Goal: Check status: Check status

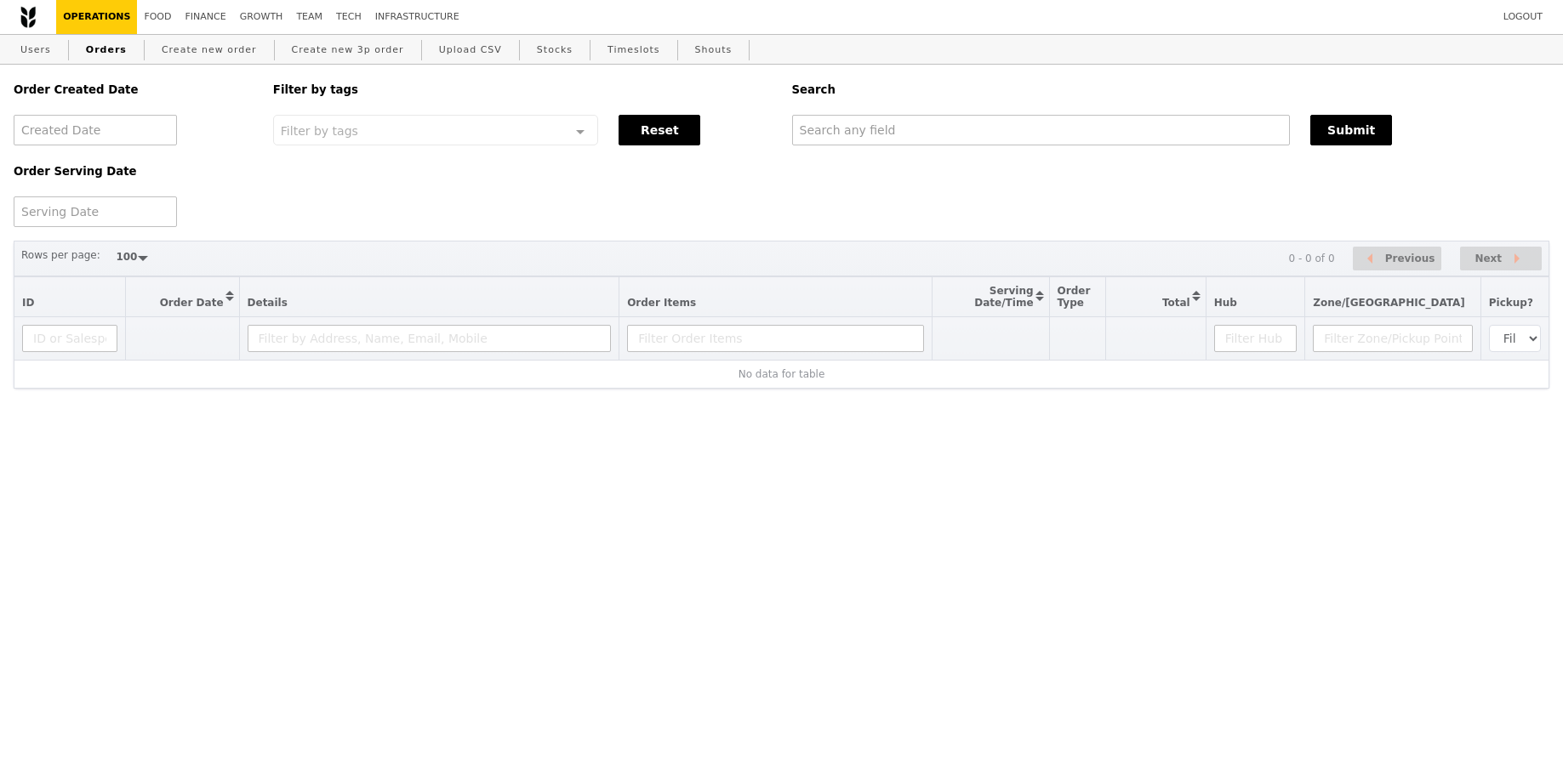
select select "100"
drag, startPoint x: 0, startPoint y: 0, endPoint x: 994, endPoint y: 125, distance: 1001.8
click at [994, 125] on input "text" at bounding box center [1041, 130] width 499 height 31
paste input "GA3271716"
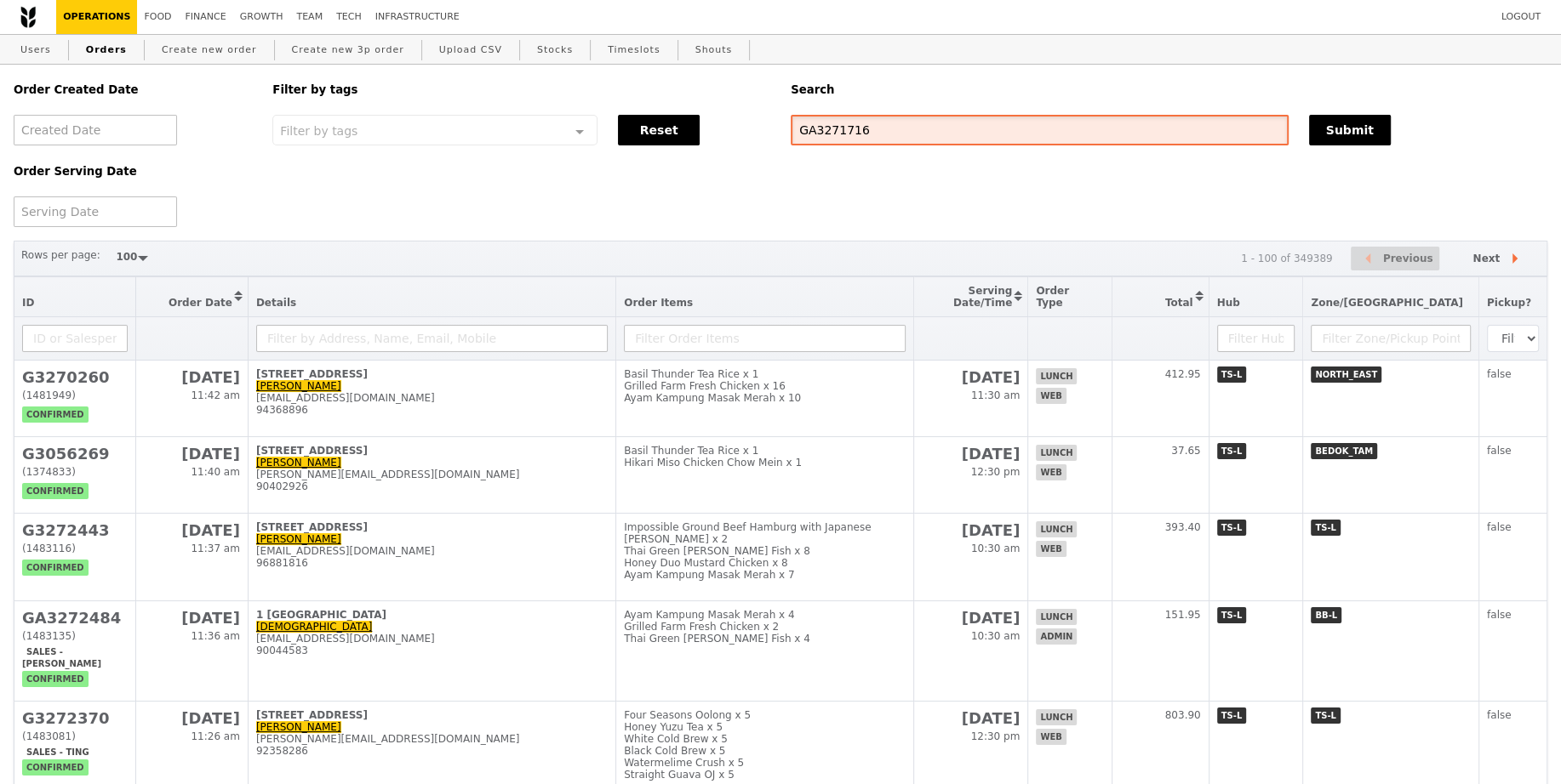
type input "GA3271716"
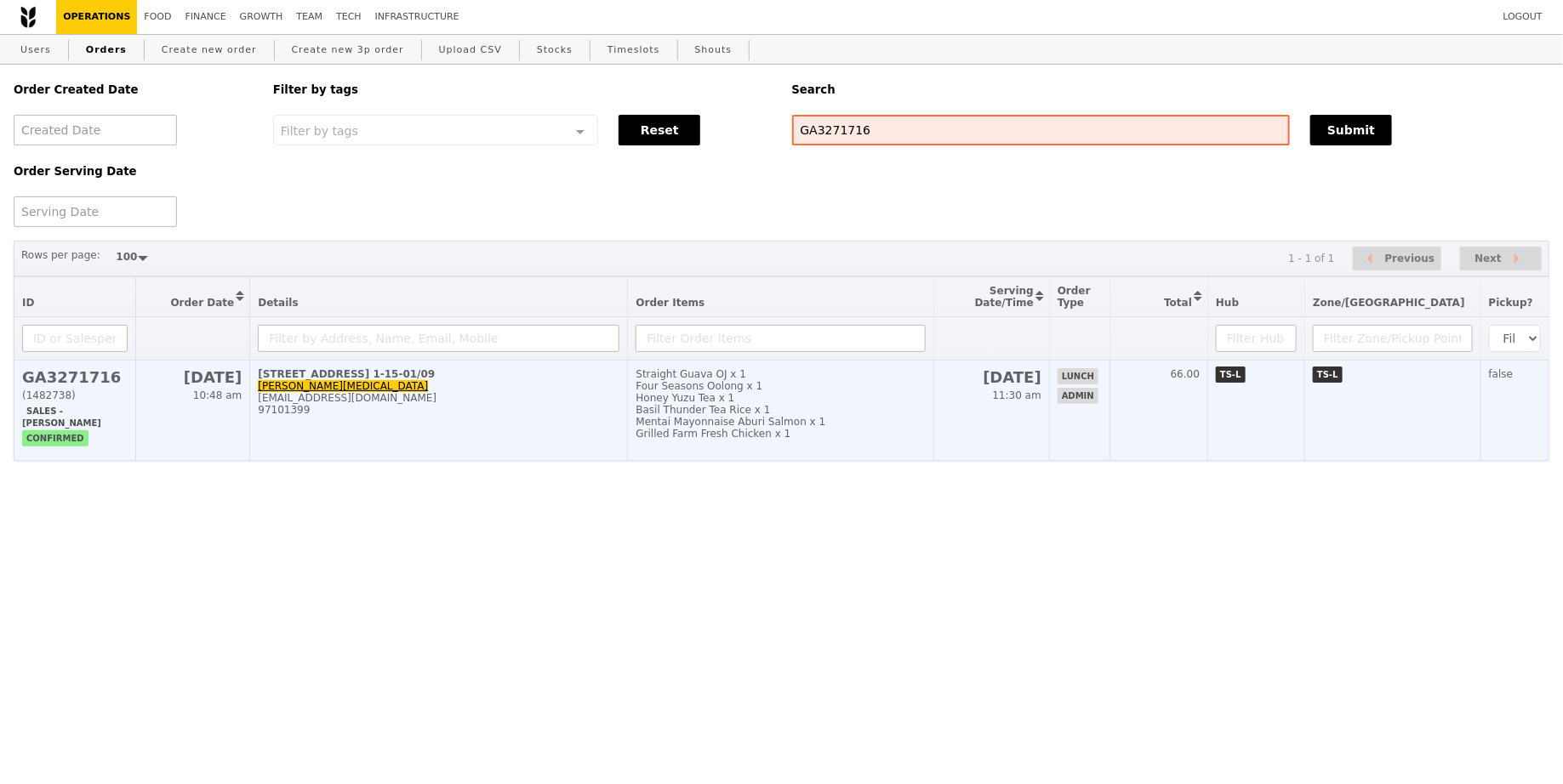
click at [883, 391] on div "Four Seasons Oolong x 1" at bounding box center [780, 386] width 289 height 12
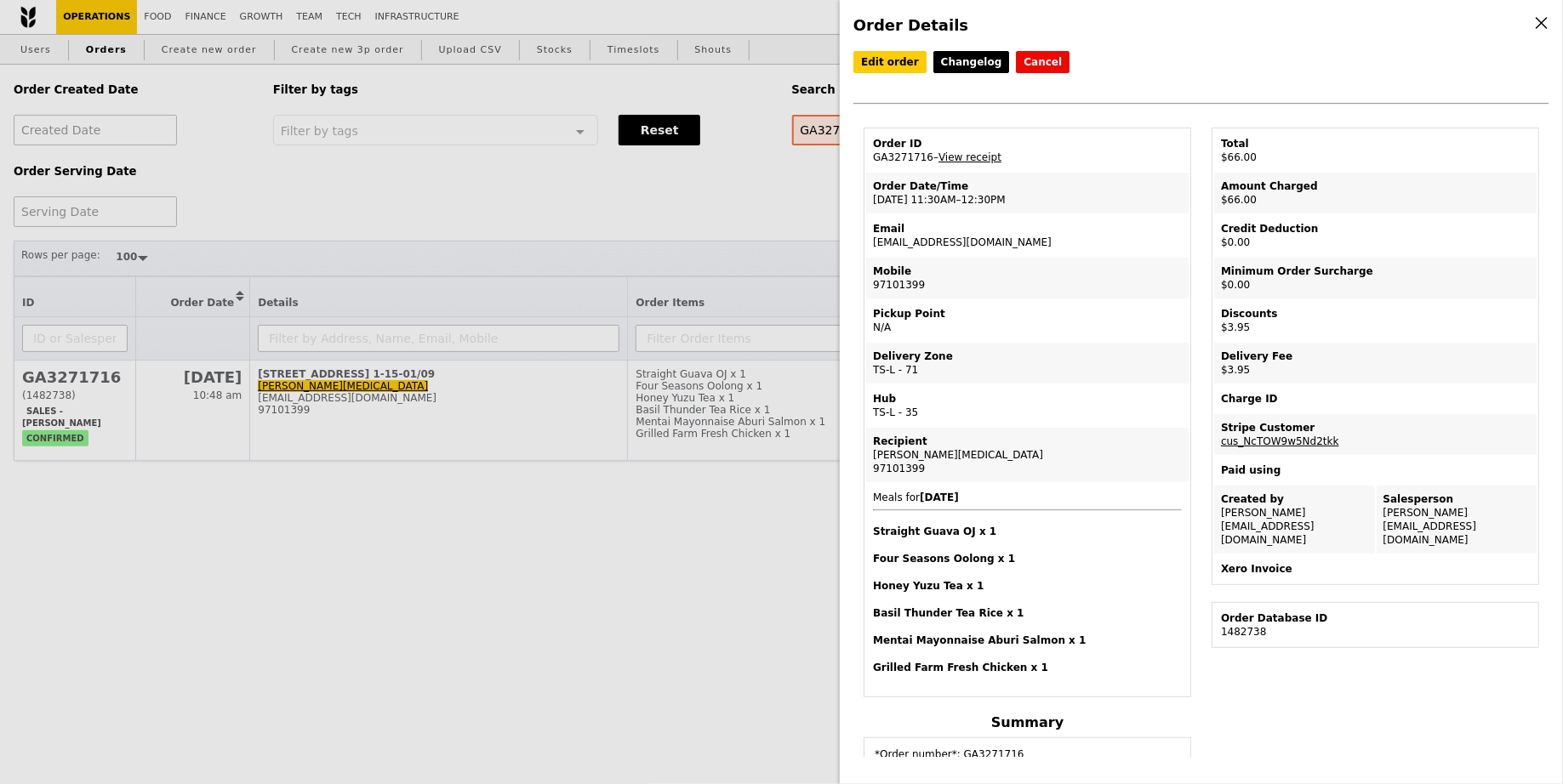
click at [894, 158] on td "Order ID GA3271716 – View receipt" at bounding box center [1027, 150] width 323 height 41
copy td "GA3271716"
